Goal: Find specific page/section: Find specific page/section

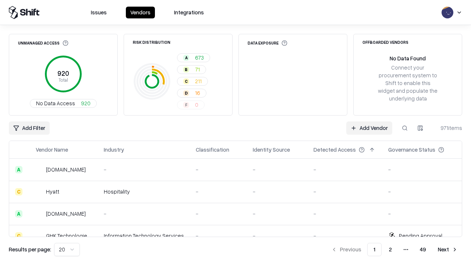
click at [236, 132] on div "Add Filter Add Vendor 971 items" at bounding box center [235, 127] width 453 height 13
click at [29, 128] on html "Issues Vendors Integrations Unmanaged Access 920 Total No Data Access 920 Risk …" at bounding box center [235, 132] width 471 height 265
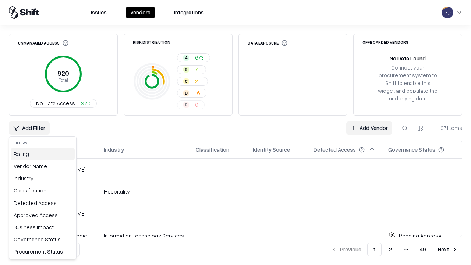
click at [43, 154] on div "Rating" at bounding box center [43, 154] width 64 height 12
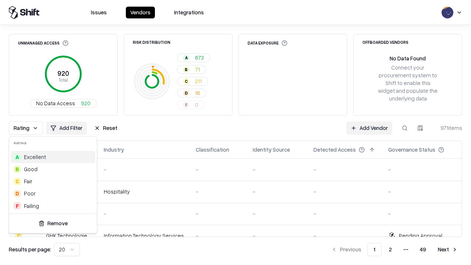
click at [236, 132] on html "Issues Vendors Integrations Unmanaged Access 920 Total No Data Access 920 Risk …" at bounding box center [235, 132] width 471 height 265
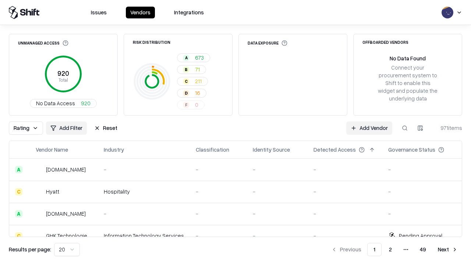
click at [106, 128] on button "Reset" at bounding box center [106, 127] width 32 height 13
click at [236, 132] on div "Add Filter Add Vendor 971 items" at bounding box center [235, 127] width 453 height 13
click at [29, 128] on html "Issues Vendors Integrations Unmanaged Access 920 Total No Data Access 920 Risk …" at bounding box center [235, 132] width 471 height 265
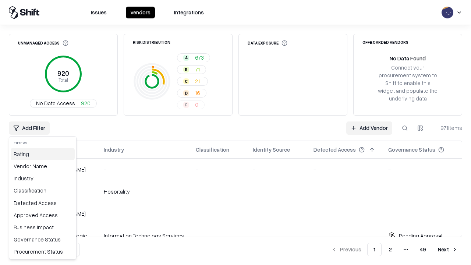
click at [43, 154] on div "Rating" at bounding box center [43, 154] width 64 height 12
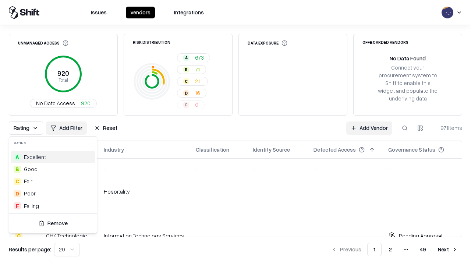
click at [53, 169] on div "B Good" at bounding box center [53, 169] width 85 height 12
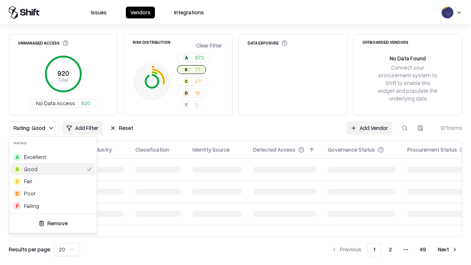
click at [236, 132] on html "Issues Vendors Integrations Unmanaged Access 920 Total No Data Access 920 Risk …" at bounding box center [235, 132] width 471 height 265
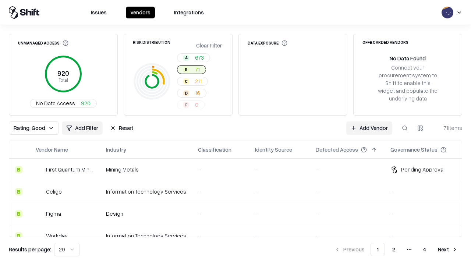
click at [236, 132] on div "Rating: Good Add Filter Reset Add Vendor 71 items" at bounding box center [235, 127] width 453 height 13
click at [121, 128] on button "Reset" at bounding box center [122, 127] width 32 height 13
click at [236, 132] on div "Add Filter Add Vendor 71 items" at bounding box center [235, 127] width 453 height 13
click at [29, 128] on html "Issues Vendors Integrations Unmanaged Access 920 Total No Data Access 920 Risk …" at bounding box center [235, 132] width 471 height 265
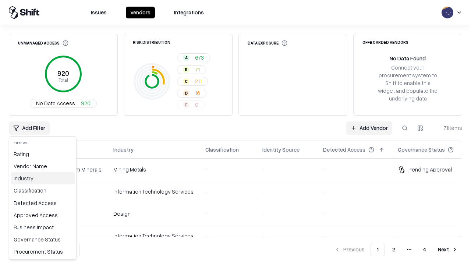
click at [43, 178] on div "Industry" at bounding box center [43, 178] width 64 height 12
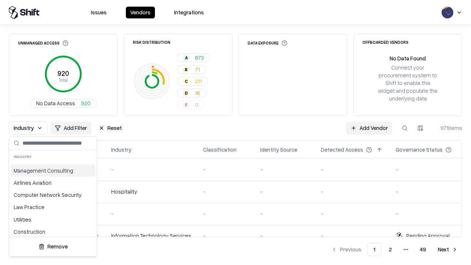
click at [236, 132] on html "Issues Vendors Integrations Unmanaged Access 920 Total No Data Access 920 Risk …" at bounding box center [235, 132] width 471 height 265
click at [236, 132] on div "Industry Add Filter Reset Add Vendor 971 items" at bounding box center [235, 127] width 453 height 13
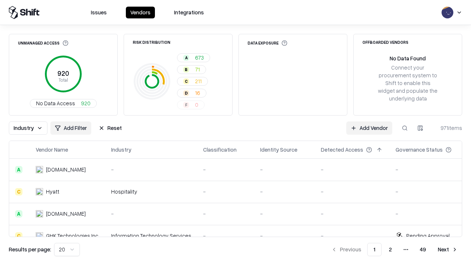
click at [110, 128] on button "Reset" at bounding box center [110, 127] width 32 height 13
